Goal: Check status: Check status

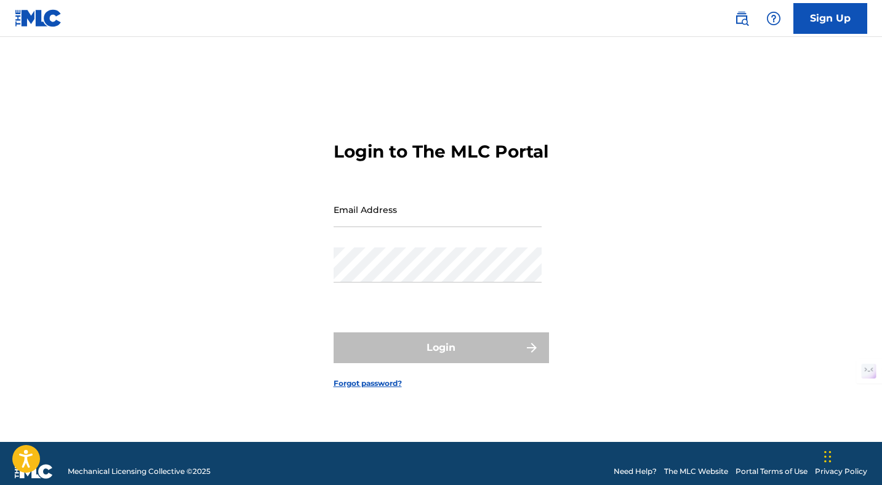
click at [374, 218] on input "Email Address" at bounding box center [437, 209] width 208 height 35
type input "[EMAIL_ADDRESS][DOMAIN_NAME]"
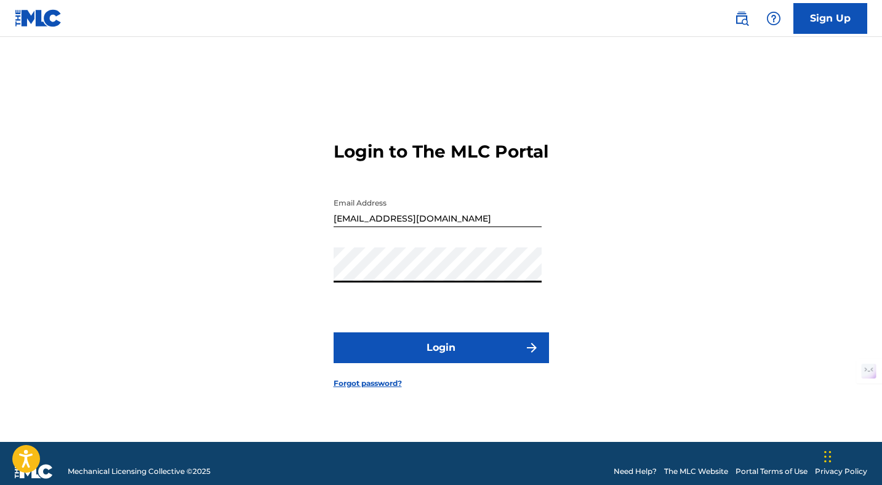
click at [427, 361] on button "Login" at bounding box center [440, 347] width 215 height 31
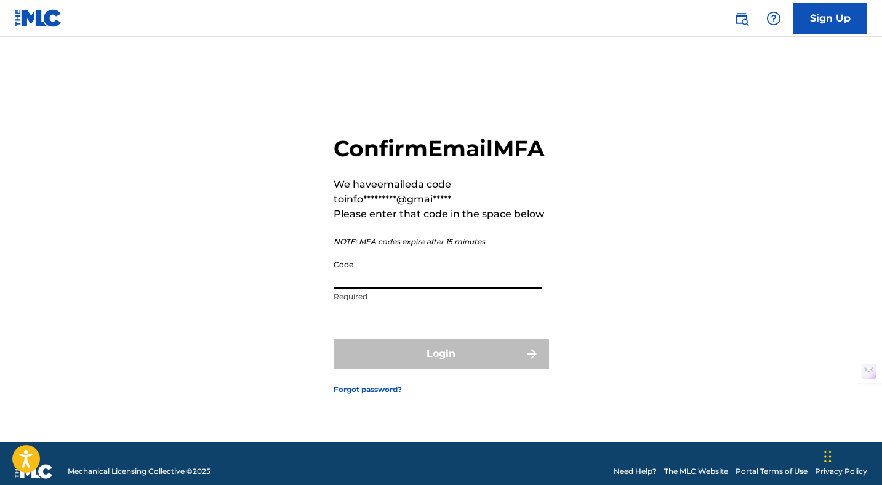
click at [407, 285] on input "Code" at bounding box center [437, 271] width 208 height 35
paste input "217993"
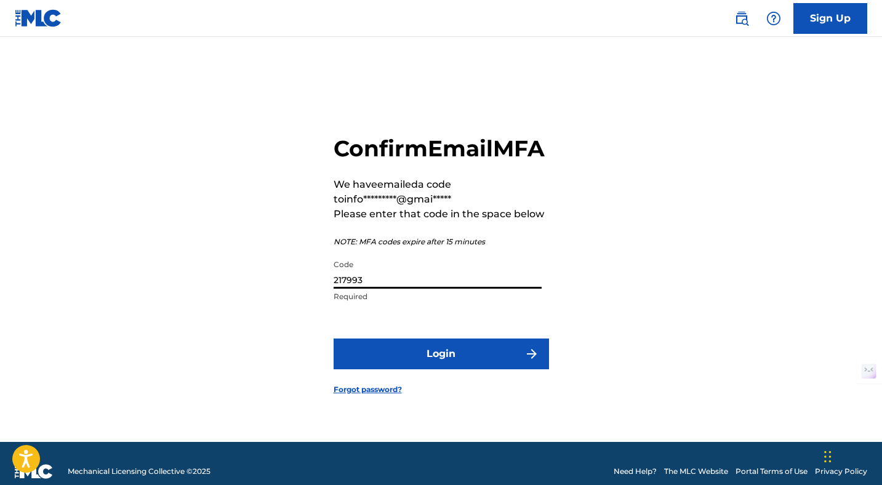
type input "217993"
click at [424, 369] on button "Login" at bounding box center [440, 353] width 215 height 31
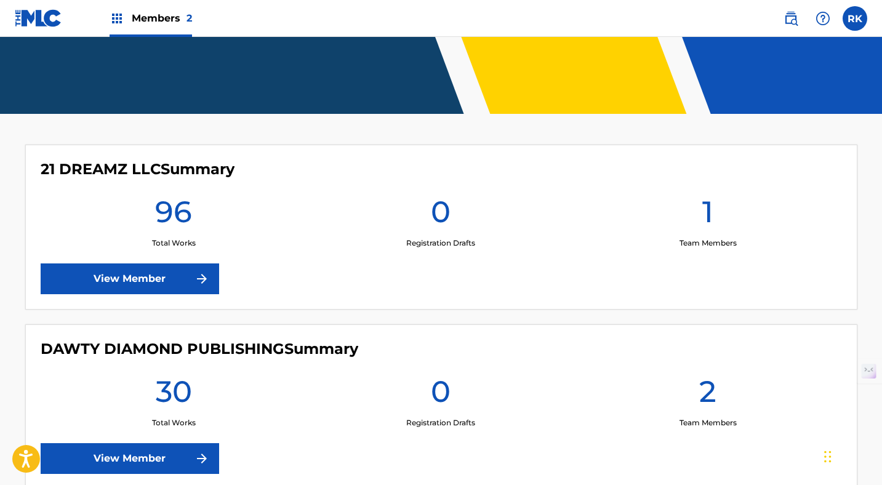
scroll to position [249, 0]
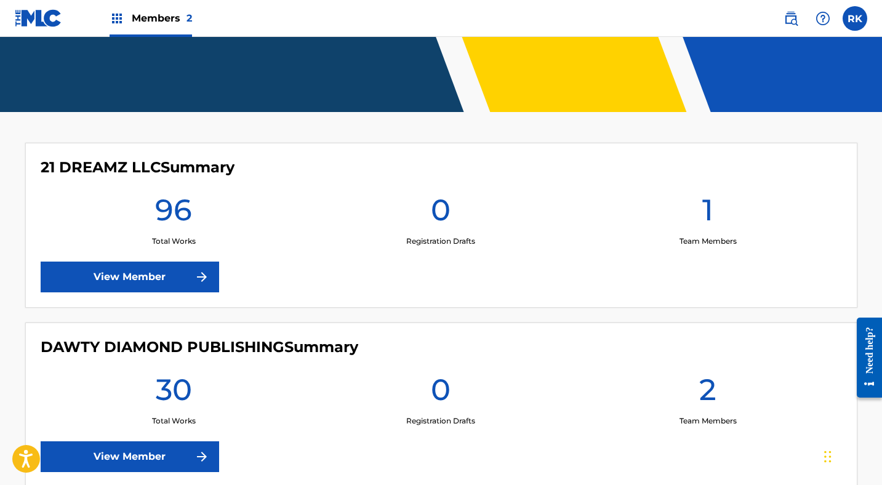
click at [193, 278] on link "View Member" at bounding box center [130, 277] width 178 height 31
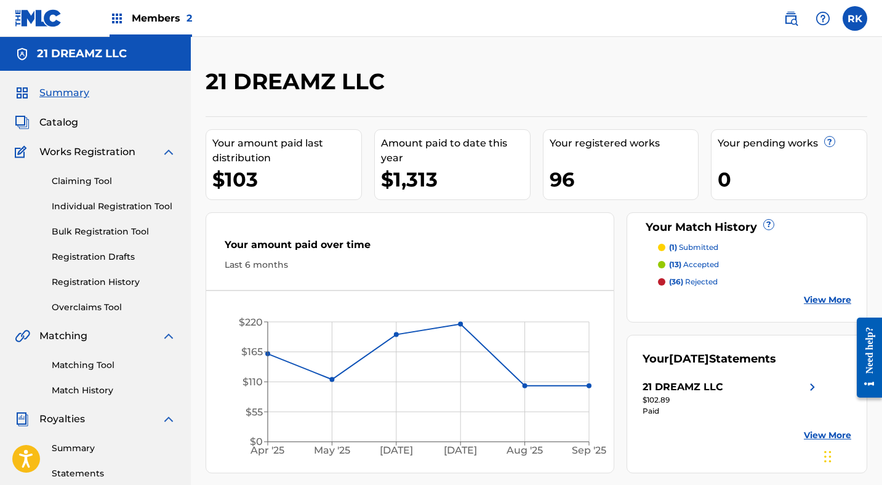
click at [120, 17] on img at bounding box center [117, 18] width 15 height 15
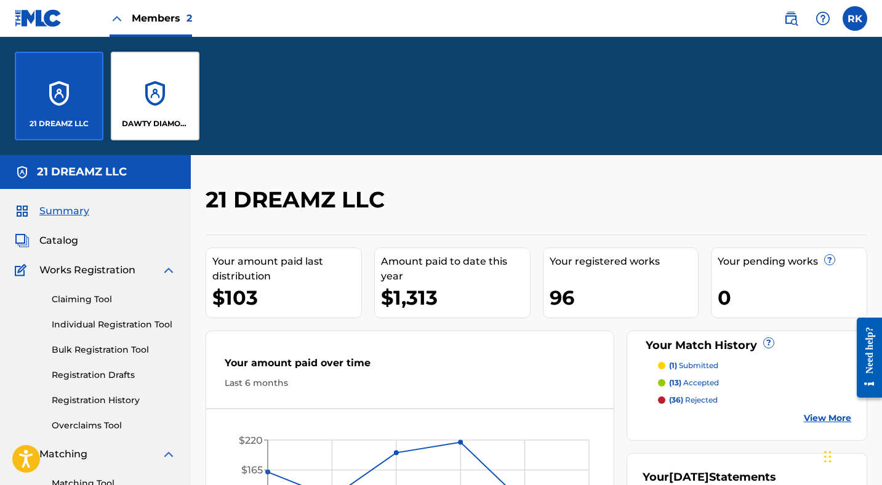
click at [64, 95] on div "21 DREAMZ LLC" at bounding box center [59, 96] width 89 height 89
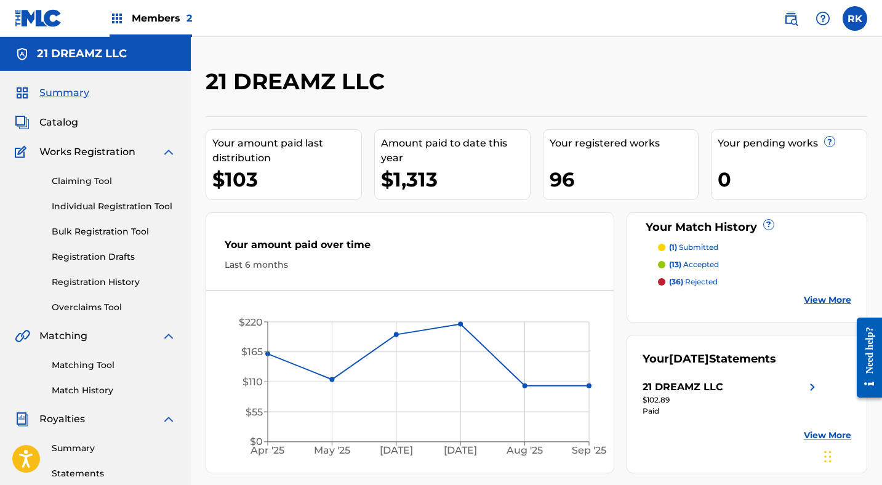
click at [71, 123] on span "Catalog" at bounding box center [58, 122] width 39 height 15
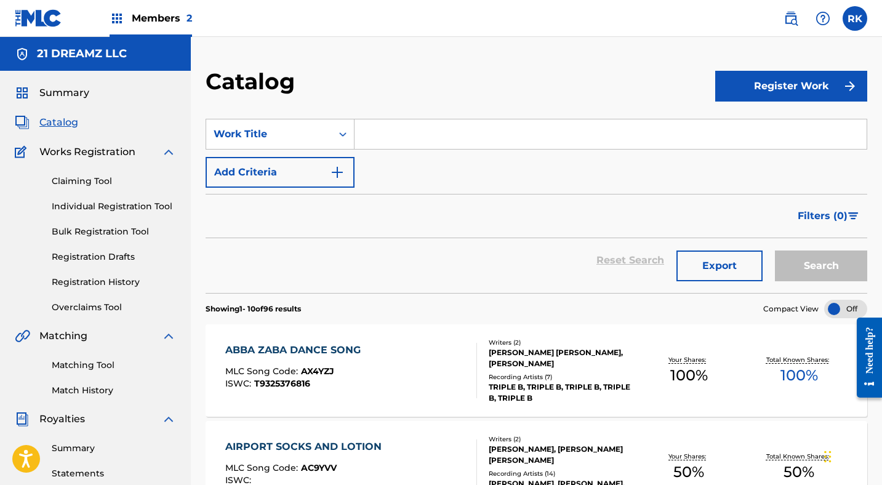
click at [97, 282] on link "Registration History" at bounding box center [114, 282] width 124 height 13
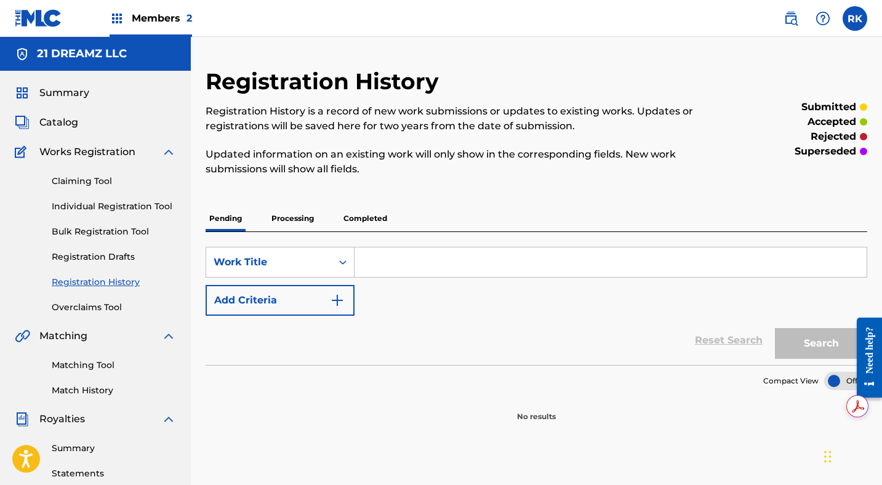
click at [292, 217] on p "Processing" at bounding box center [293, 219] width 50 height 26
click at [359, 216] on p "Completed" at bounding box center [365, 219] width 51 height 26
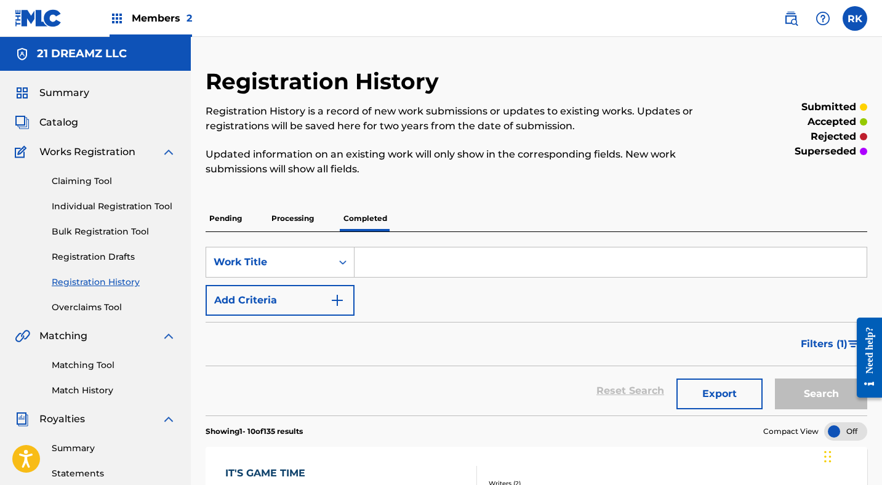
click at [55, 121] on span "Catalog" at bounding box center [58, 122] width 39 height 15
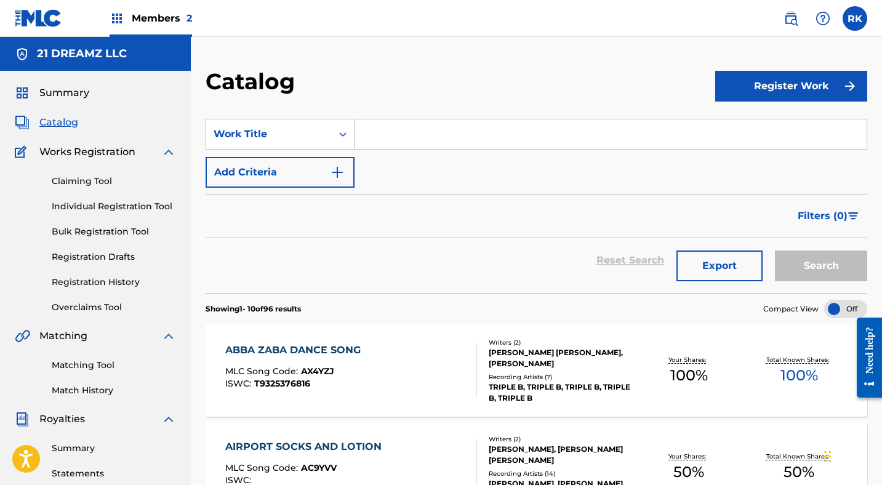
click at [57, 86] on span "Summary" at bounding box center [64, 93] width 50 height 15
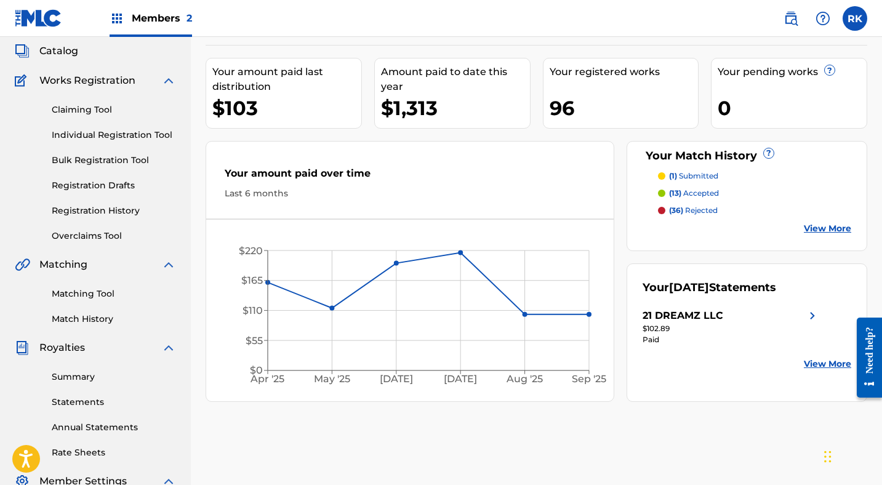
scroll to position [68, 0]
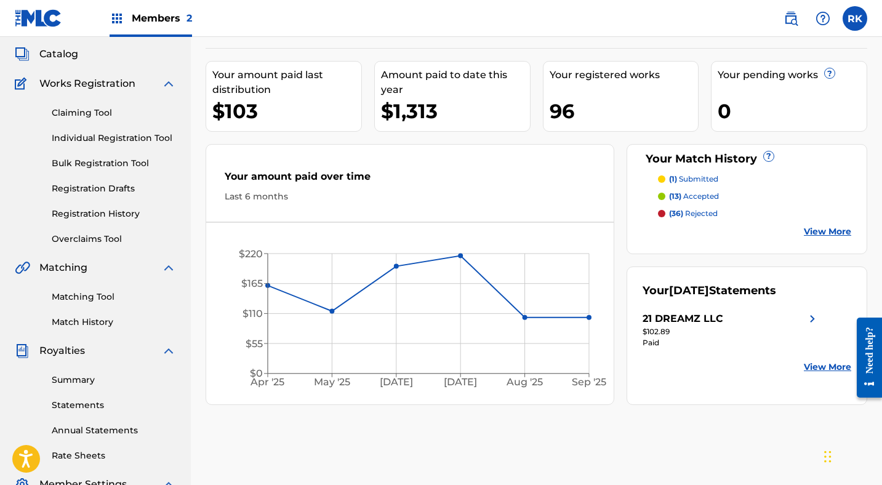
click at [30, 50] on link "Catalog" at bounding box center [46, 54] width 63 height 15
